Goal: Task Accomplishment & Management: Use online tool/utility

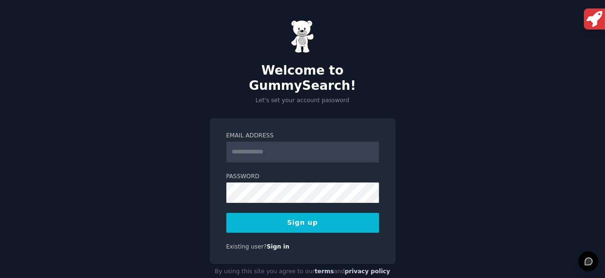
click at [263, 141] on input "Email Address" at bounding box center [302, 151] width 153 height 21
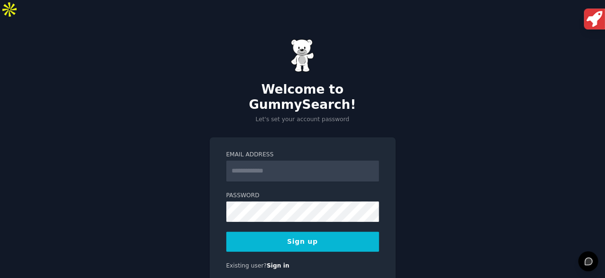
click at [209, 188] on div "Welcome to GummySearch! Let's set your account password Email Address Password …" at bounding box center [302, 168] width 605 height 299
click at [263, 160] on input "Email Address" at bounding box center [302, 170] width 153 height 21
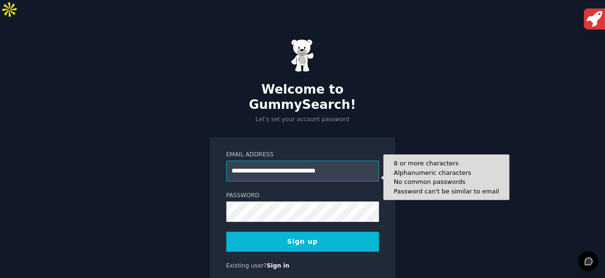
type input "**********"
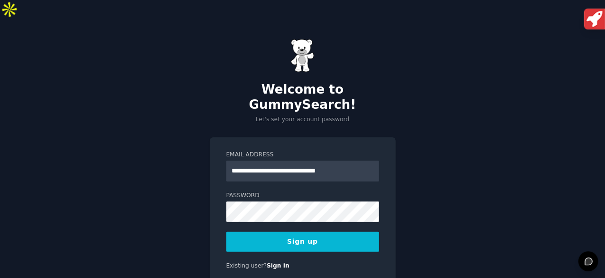
click at [286, 232] on button "Sign up" at bounding box center [302, 242] width 153 height 20
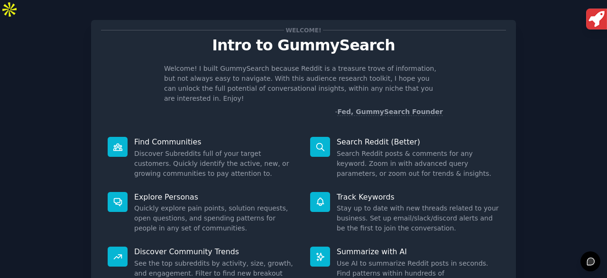
scroll to position [27, 0]
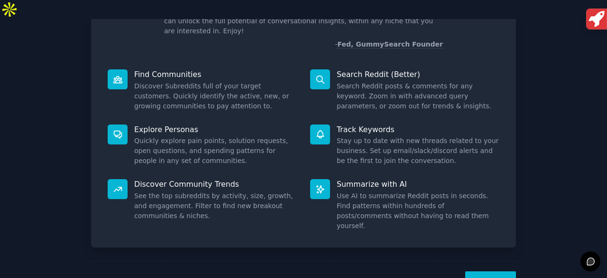
click at [502, 271] on button "Next" at bounding box center [490, 282] width 51 height 23
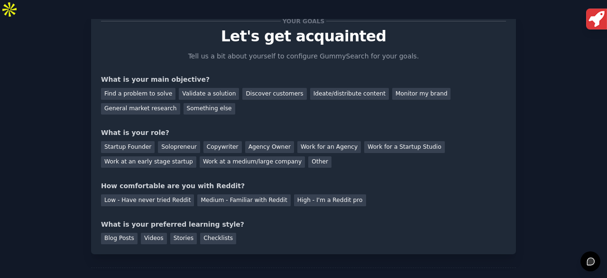
scroll to position [39, 0]
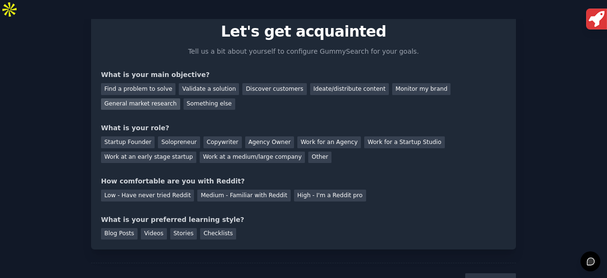
click at [180, 98] on div "General market research" at bounding box center [140, 104] width 79 height 12
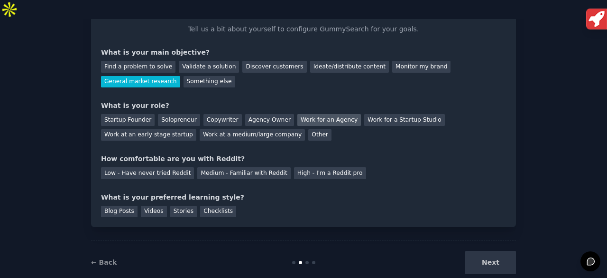
click at [297, 114] on div "Work for an Agency" at bounding box center [329, 120] width 64 height 12
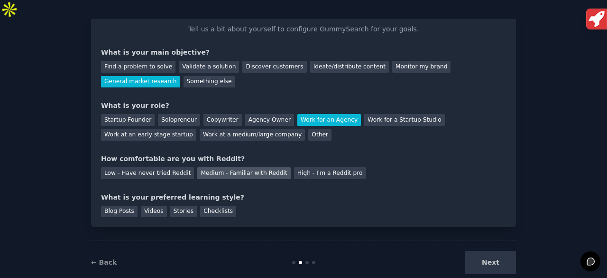
click at [239, 167] on div "Medium - Familiar with Reddit" at bounding box center [243, 173] width 93 height 12
click at [145, 205] on div "Videos" at bounding box center [154, 211] width 26 height 12
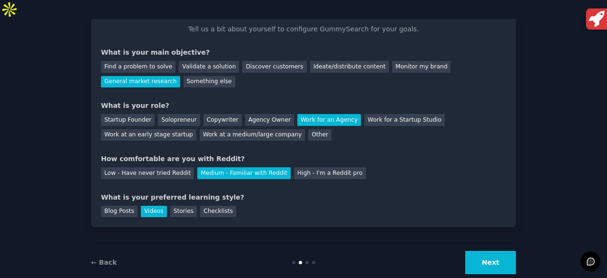
click at [492, 250] on button "Next" at bounding box center [490, 261] width 51 height 23
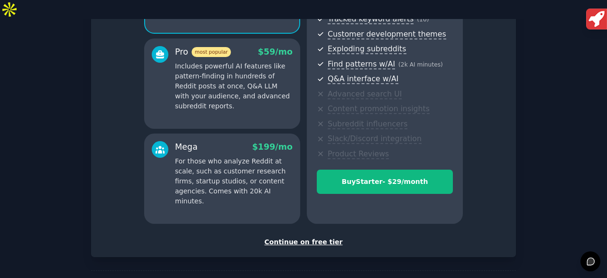
scroll to position [176, 0]
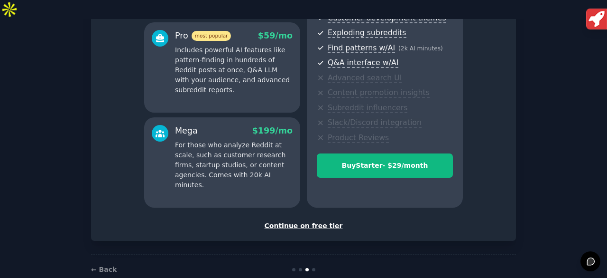
click at [309, 221] on div "Continue on free tier" at bounding box center [303, 226] width 405 height 10
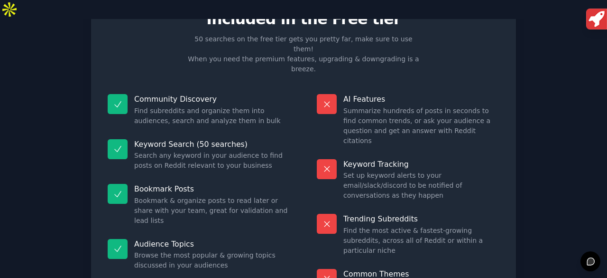
scroll to position [92, 0]
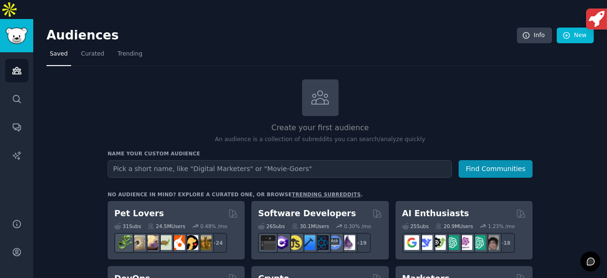
scroll to position [41, 0]
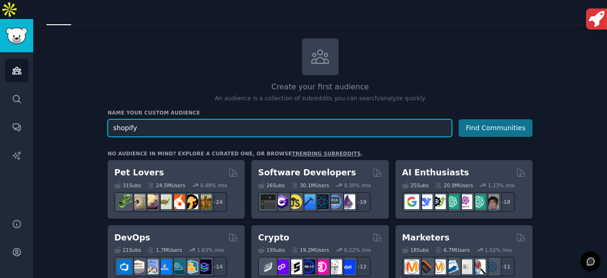
type input "shopify"
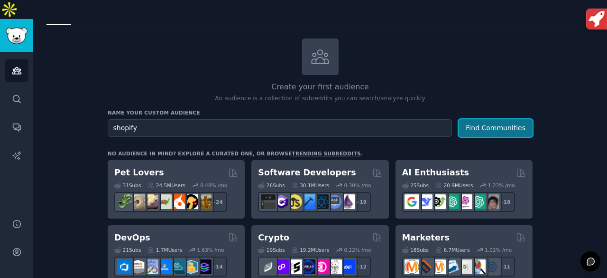
click at [504, 119] on button "Find Communities" at bounding box center [496, 128] width 74 height 18
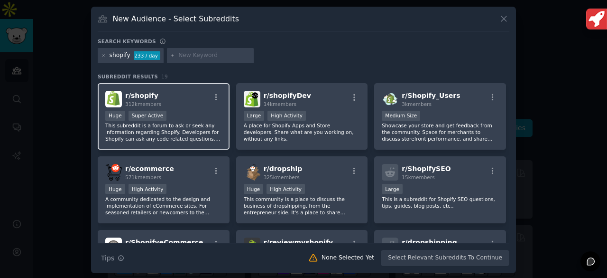
click at [177, 107] on div "r/ shopify 312k members Huge Super Active This subreddit is a forum to ask or s…" at bounding box center [164, 116] width 132 height 67
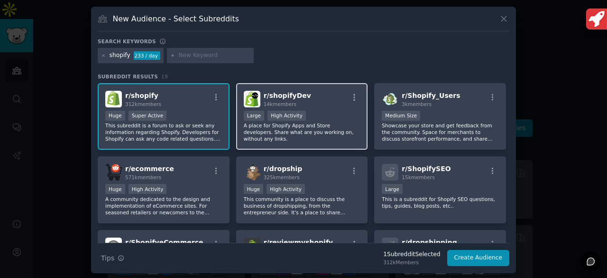
click at [331, 113] on div ">= 80th percentile for submissions / day Large High Activity" at bounding box center [302, 117] width 117 height 12
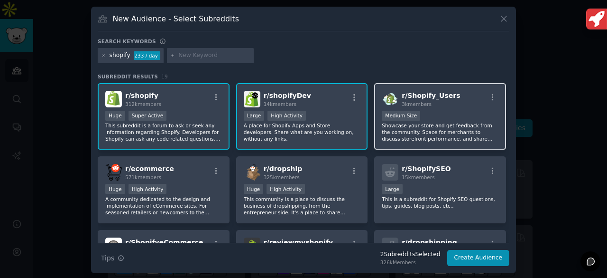
click at [448, 107] on div "r/ Shopify_Users 3k members 1000 - 10,000 members Medium Size Showcase your sto…" at bounding box center [440, 116] width 132 height 67
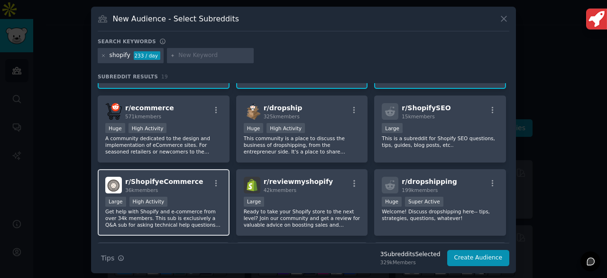
scroll to position [76, 0]
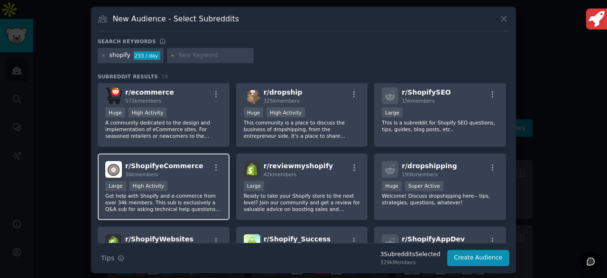
click at [166, 184] on div ">= 80th percentile for submissions / day Large High Activity" at bounding box center [163, 187] width 117 height 12
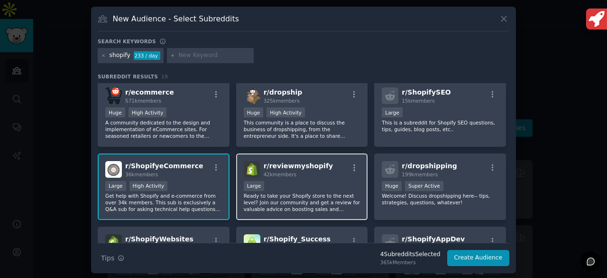
click at [300, 188] on div "10,000 - 100,000 members Large" at bounding box center [302, 187] width 117 height 12
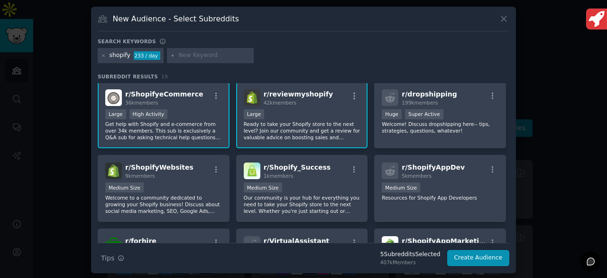
scroll to position [167, 0]
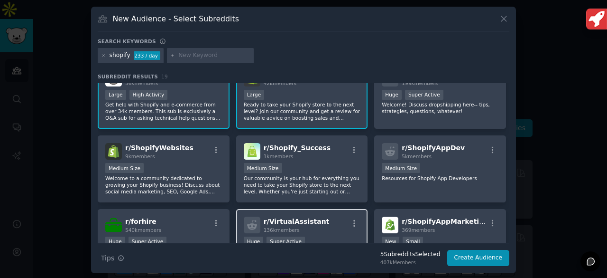
drag, startPoint x: 296, startPoint y: 187, endPoint x: 292, endPoint y: 213, distance: 25.4
drag, startPoint x: 292, startPoint y: 213, endPoint x: 39, endPoint y: 185, distance: 254.3
click at [39, 185] on div at bounding box center [303, 139] width 607 height 278
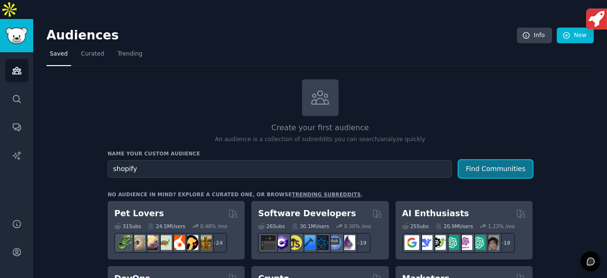
click at [485, 160] on button "Find Communities" at bounding box center [496, 169] width 74 height 18
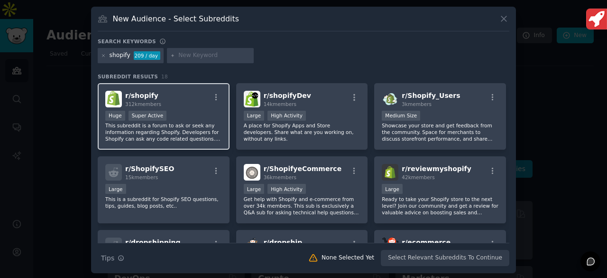
click at [170, 125] on p "This subreddit is a forum to ask or seek any information regarding Shopify. Dev…" at bounding box center [163, 132] width 117 height 20
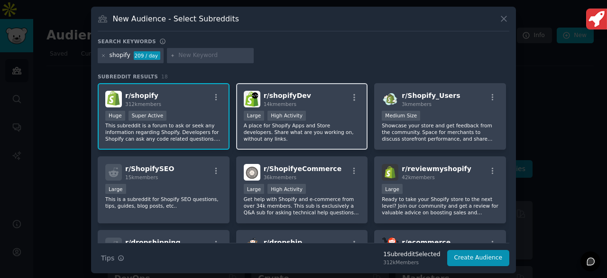
click at [318, 118] on div ">= 80th percentile for submissions / day Large High Activity" at bounding box center [302, 117] width 117 height 12
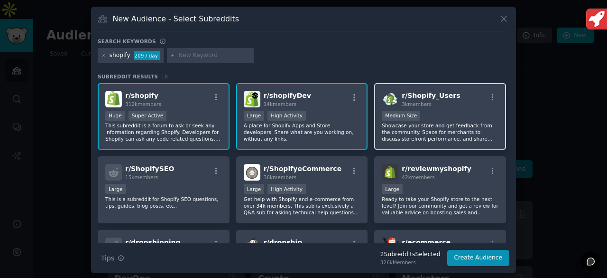
click at [419, 113] on div "1000 - 10,000 members Medium Size" at bounding box center [440, 117] width 117 height 12
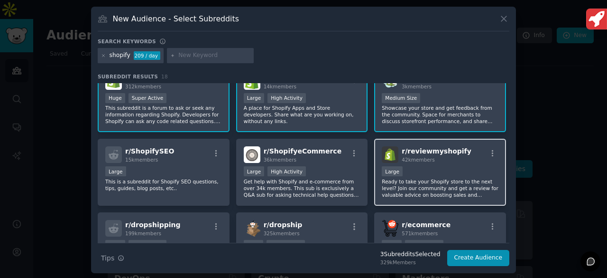
scroll to position [36, 0]
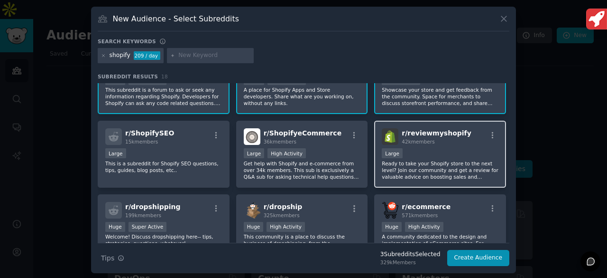
click at [412, 166] on p "Ready to take your Shopify store to the next level? Join our community and get …" at bounding box center [440, 170] width 117 height 20
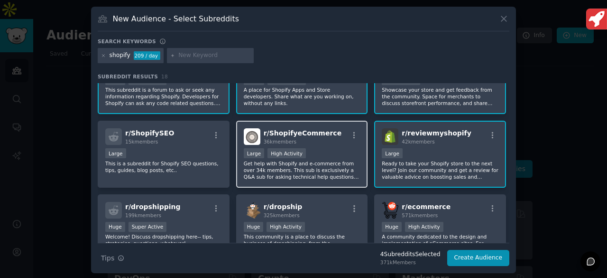
click at [296, 163] on p "Get help with Shopify and e-commerce from over 34k members. This sub is exclusi…" at bounding box center [302, 170] width 117 height 20
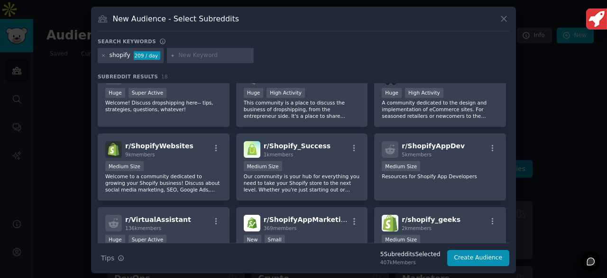
scroll to position [170, 0]
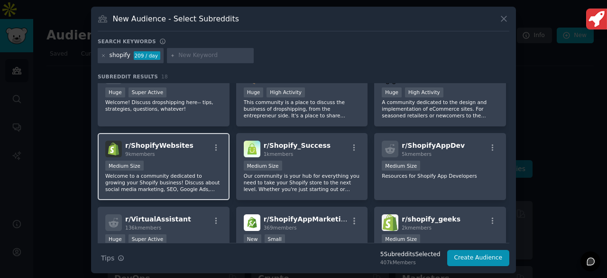
click at [166, 168] on div "Medium Size" at bounding box center [163, 166] width 117 height 12
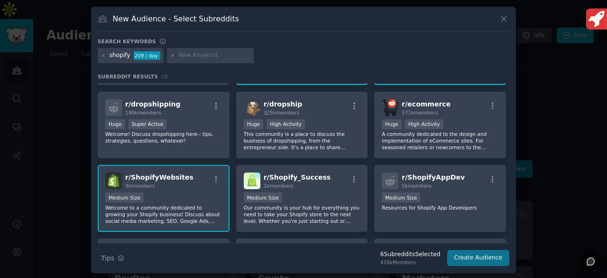
scroll to position [139, 0]
click at [477, 258] on button "Create Audience" at bounding box center [478, 258] width 63 height 16
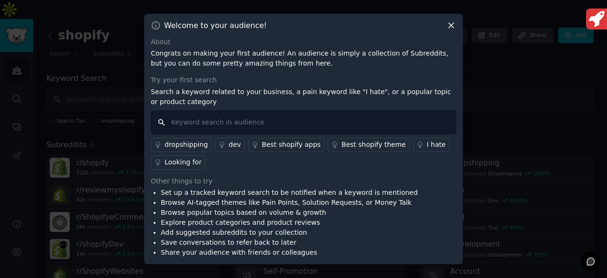
click at [240, 124] on input "text" at bounding box center [304, 122] width 306 height 24
click at [226, 113] on input "text" at bounding box center [304, 122] width 306 height 24
click at [214, 125] on input "text" at bounding box center [304, 122] width 306 height 24
click at [196, 123] on input "text" at bounding box center [304, 122] width 306 height 24
paste input "Shopify Live Commerce App"
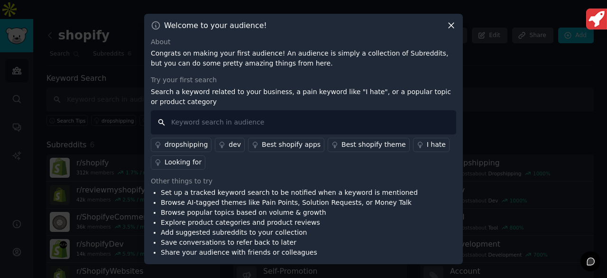
type input "Shopify Live Commerce App"
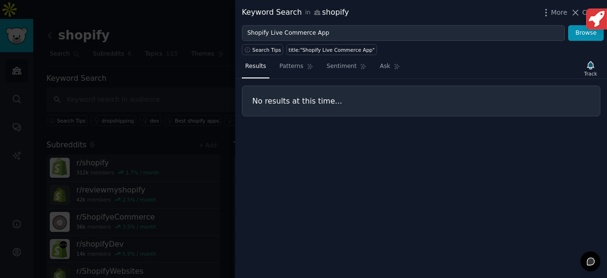
click at [315, 102] on h3 "No results at this time..." at bounding box center [421, 101] width 338 height 10
click at [220, 26] on div at bounding box center [303, 139] width 607 height 278
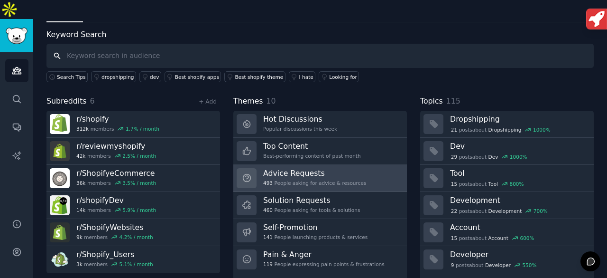
scroll to position [43, 0]
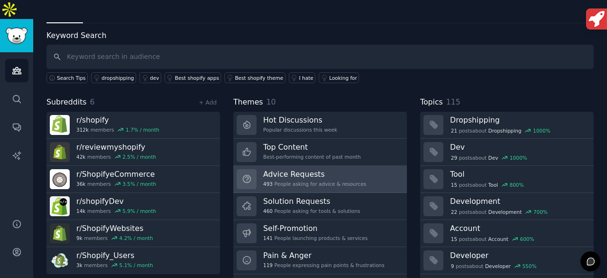
click at [313, 169] on h3 "Advice Requests" at bounding box center [314, 174] width 103 height 10
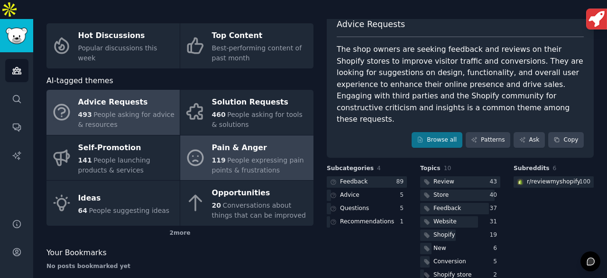
scroll to position [77, 0]
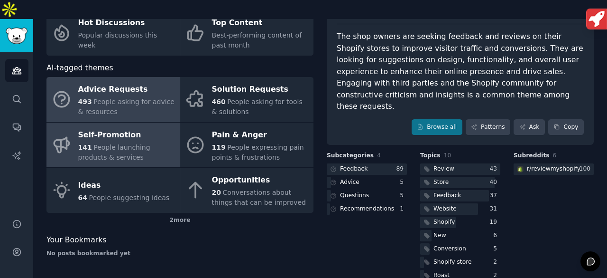
click at [129, 143] on span "People launching products & services" at bounding box center [114, 152] width 72 height 18
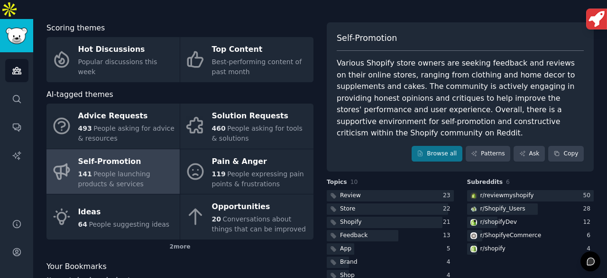
scroll to position [59, 0]
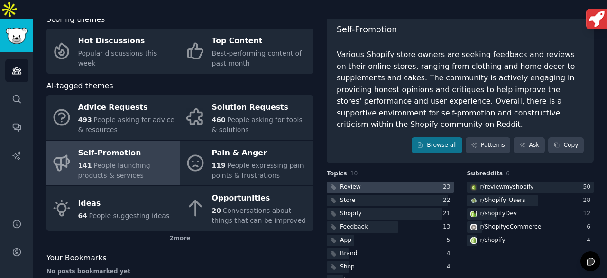
click at [393, 181] on div at bounding box center [390, 187] width 127 height 12
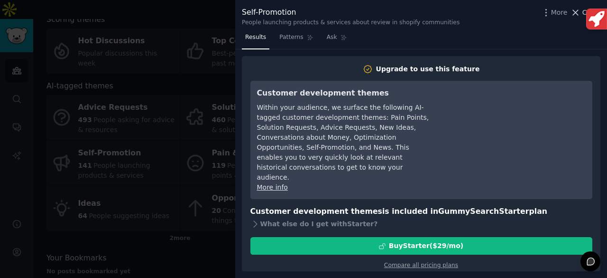
click at [579, 14] on icon at bounding box center [576, 12] width 5 height 5
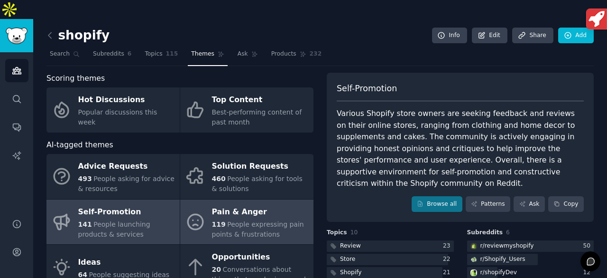
click at [264, 204] on div "Pain & Anger" at bounding box center [260, 211] width 97 height 15
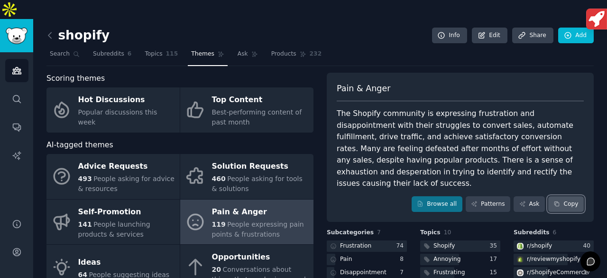
click at [558, 202] on icon at bounding box center [557, 204] width 4 height 4
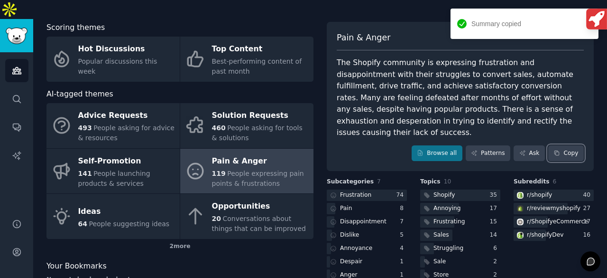
scroll to position [56, 0]
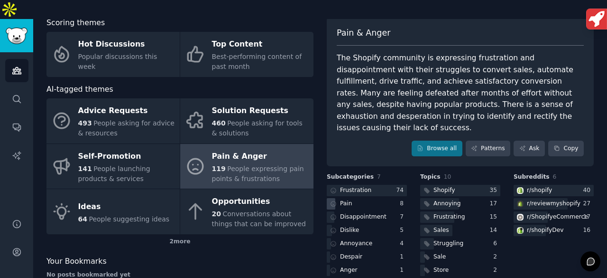
click at [357, 198] on div "Pain" at bounding box center [367, 204] width 80 height 12
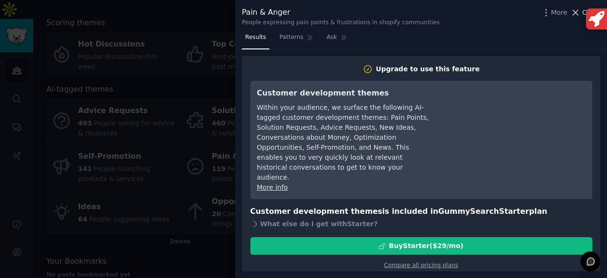
click at [576, 9] on icon at bounding box center [576, 13] width 10 height 10
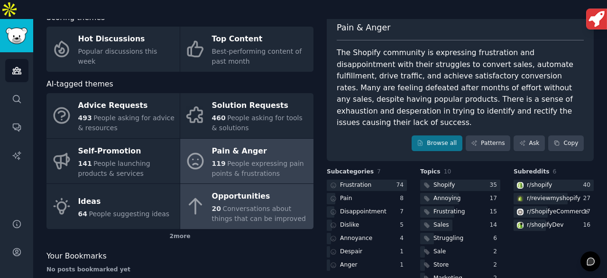
scroll to position [66, 0]
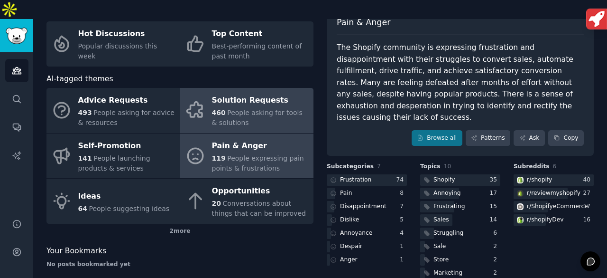
click at [241, 109] on span "People asking for tools & solutions" at bounding box center [257, 118] width 91 height 18
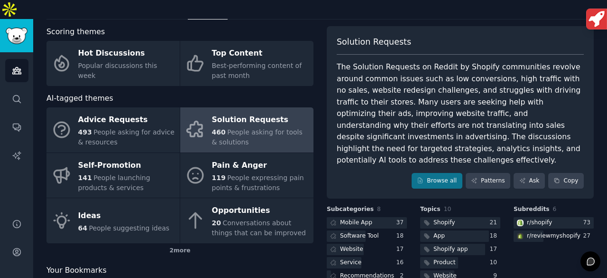
scroll to position [46, 0]
drag, startPoint x: 573, startPoint y: 146, endPoint x: 568, endPoint y: 144, distance: 4.9
click at [573, 173] on button "Copy" at bounding box center [566, 181] width 36 height 16
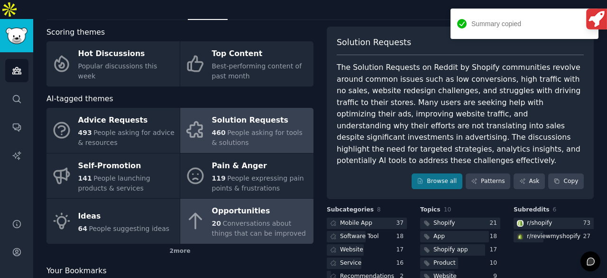
click at [247, 219] on span "Conversations about things that can be improved" at bounding box center [259, 228] width 94 height 18
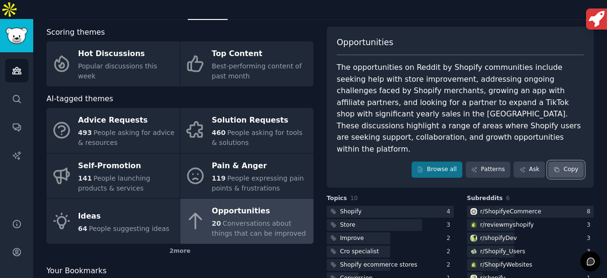
click at [572, 161] on button "Copy" at bounding box center [566, 169] width 36 height 16
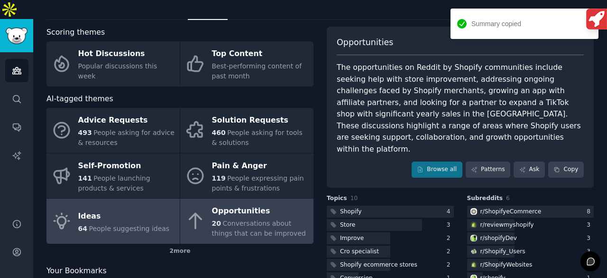
click at [105, 208] on div "Ideas" at bounding box center [124, 215] width 92 height 15
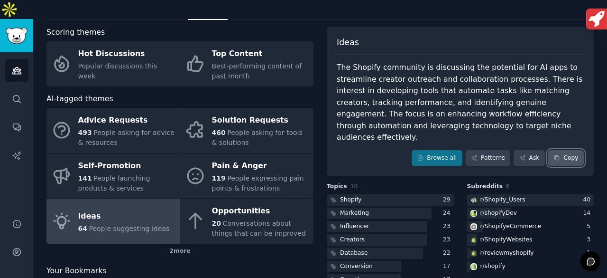
click at [570, 150] on button "Copy" at bounding box center [566, 158] width 36 height 16
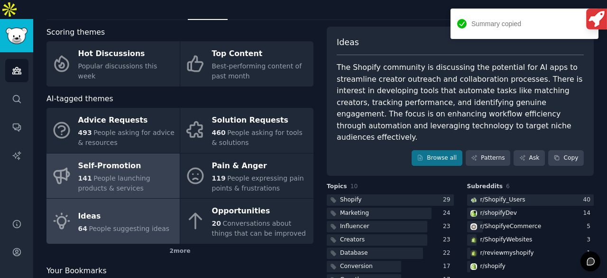
click at [114, 158] on div "Self-Promotion" at bounding box center [126, 165] width 97 height 15
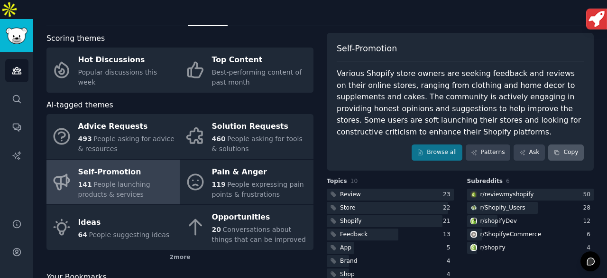
scroll to position [40, 0]
click at [576, 144] on button "Copy" at bounding box center [566, 152] width 36 height 16
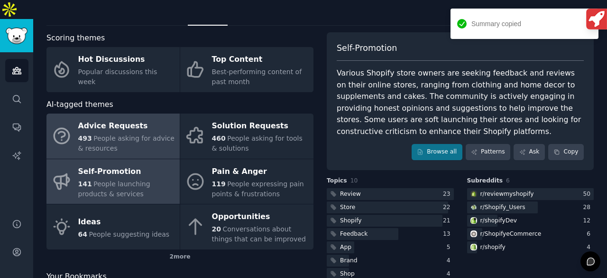
click at [130, 134] on span "People asking for advice & resources" at bounding box center [126, 143] width 96 height 18
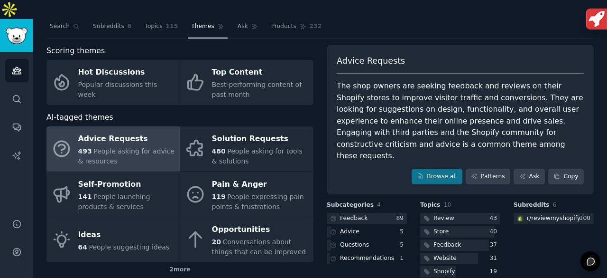
scroll to position [27, 0]
click at [563, 169] on button "Copy" at bounding box center [566, 177] width 36 height 16
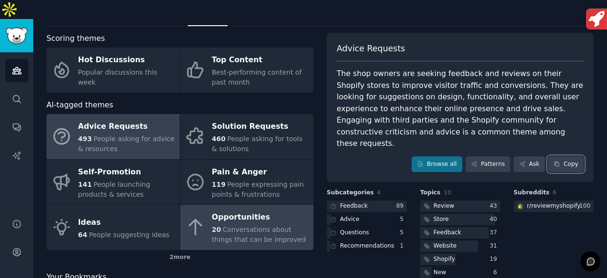
scroll to position [42, 0]
